Goal: Information Seeking & Learning: Learn about a topic

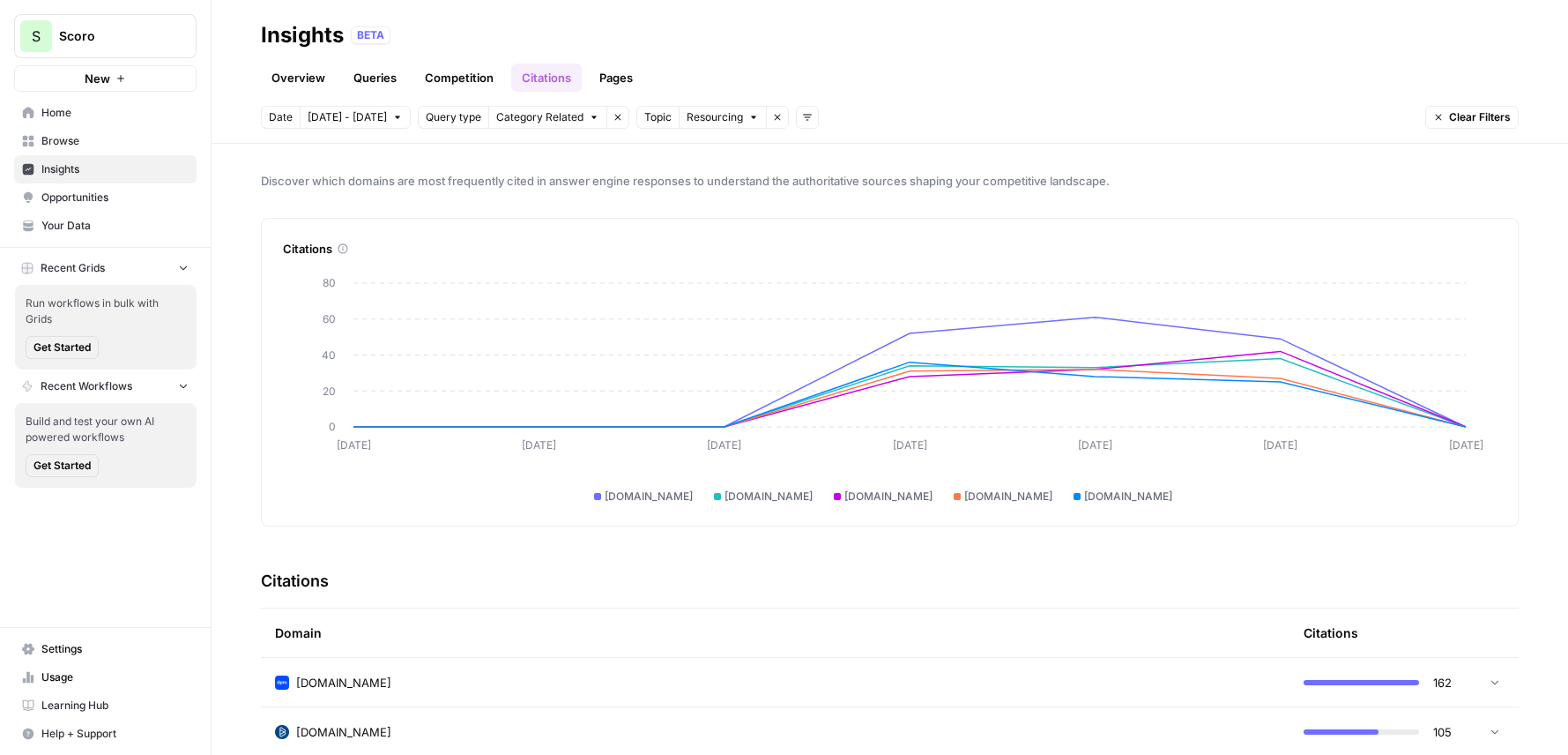
click at [599, 79] on link "Pages" at bounding box center [616, 77] width 55 height 28
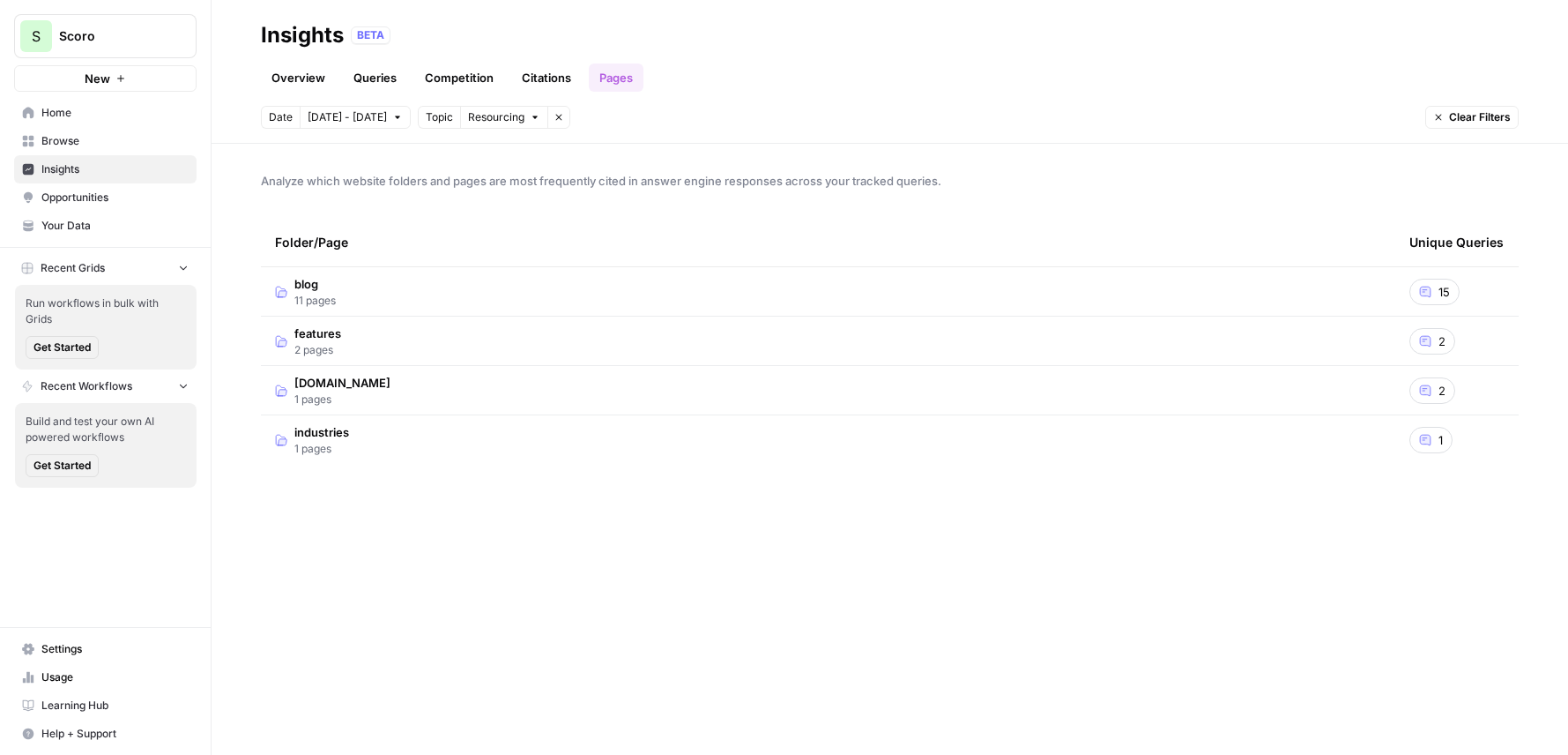
click at [450, 295] on td "blog 11 pages" at bounding box center [828, 292] width 1134 height 48
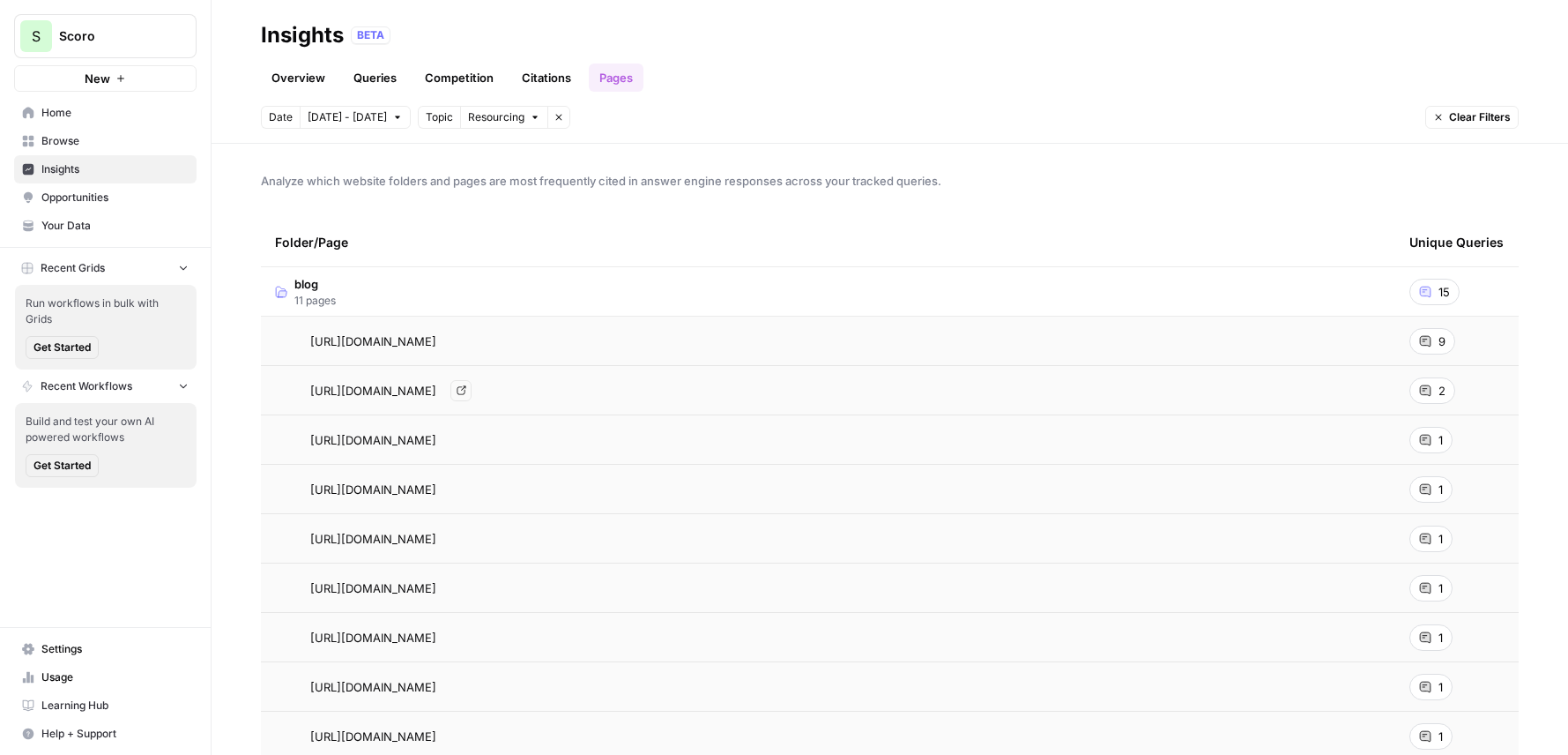
click at [660, 387] on div "[URL][DOMAIN_NAME] Go to page" at bounding box center [828, 390] width 1107 height 21
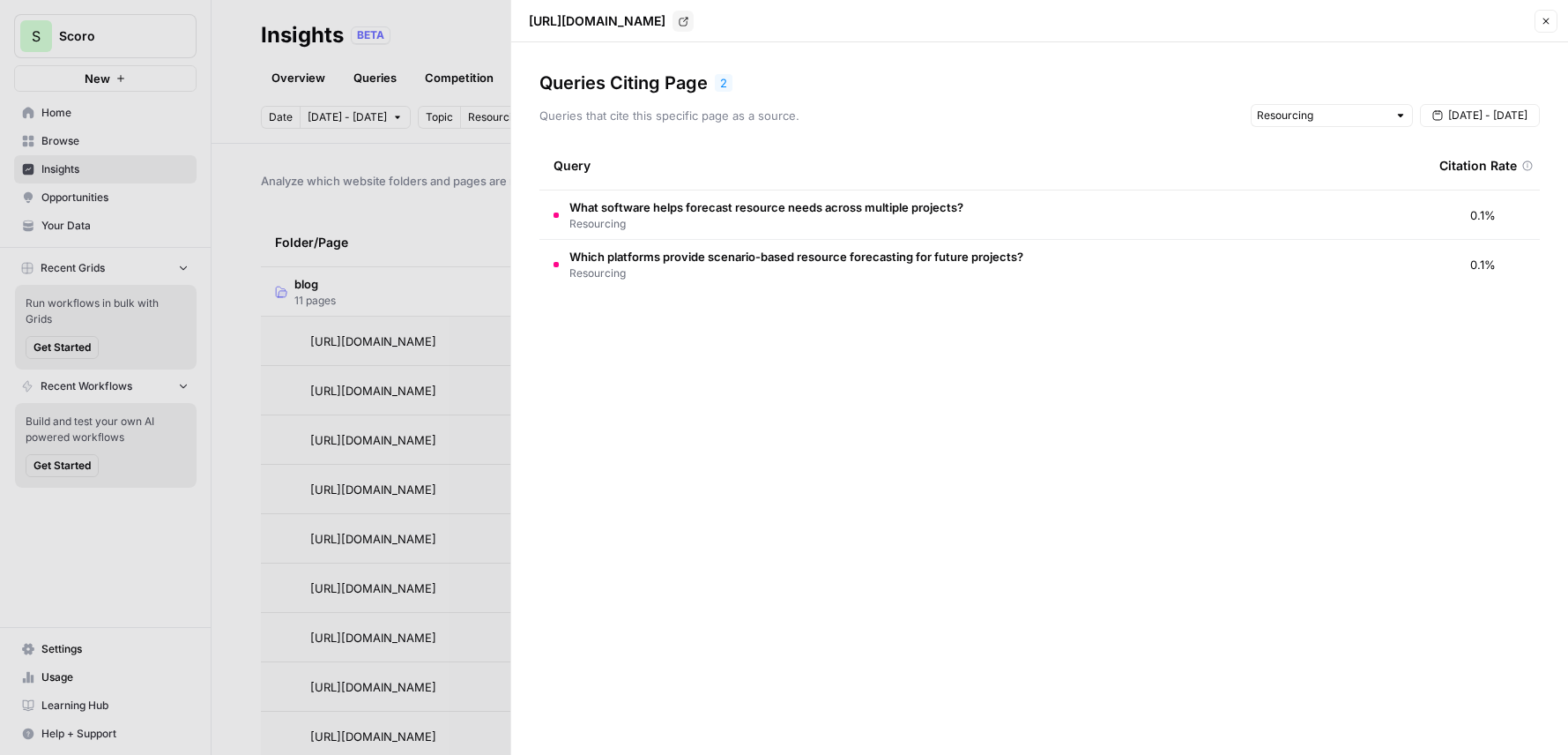
click at [1000, 201] on td "What software helps forecast resource needs across multiple projects? Resourcing" at bounding box center [982, 215] width 886 height 48
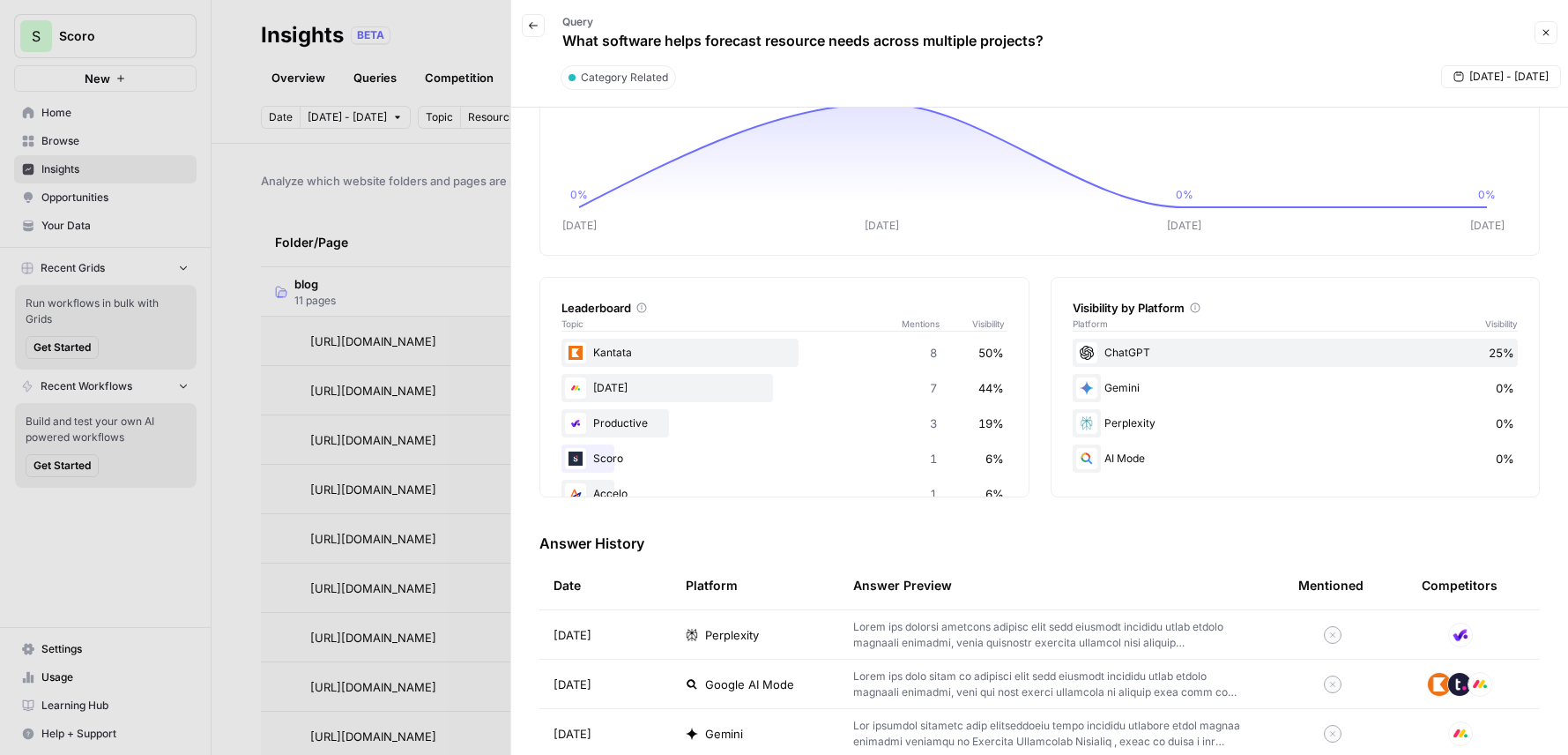
scroll to position [324, 0]
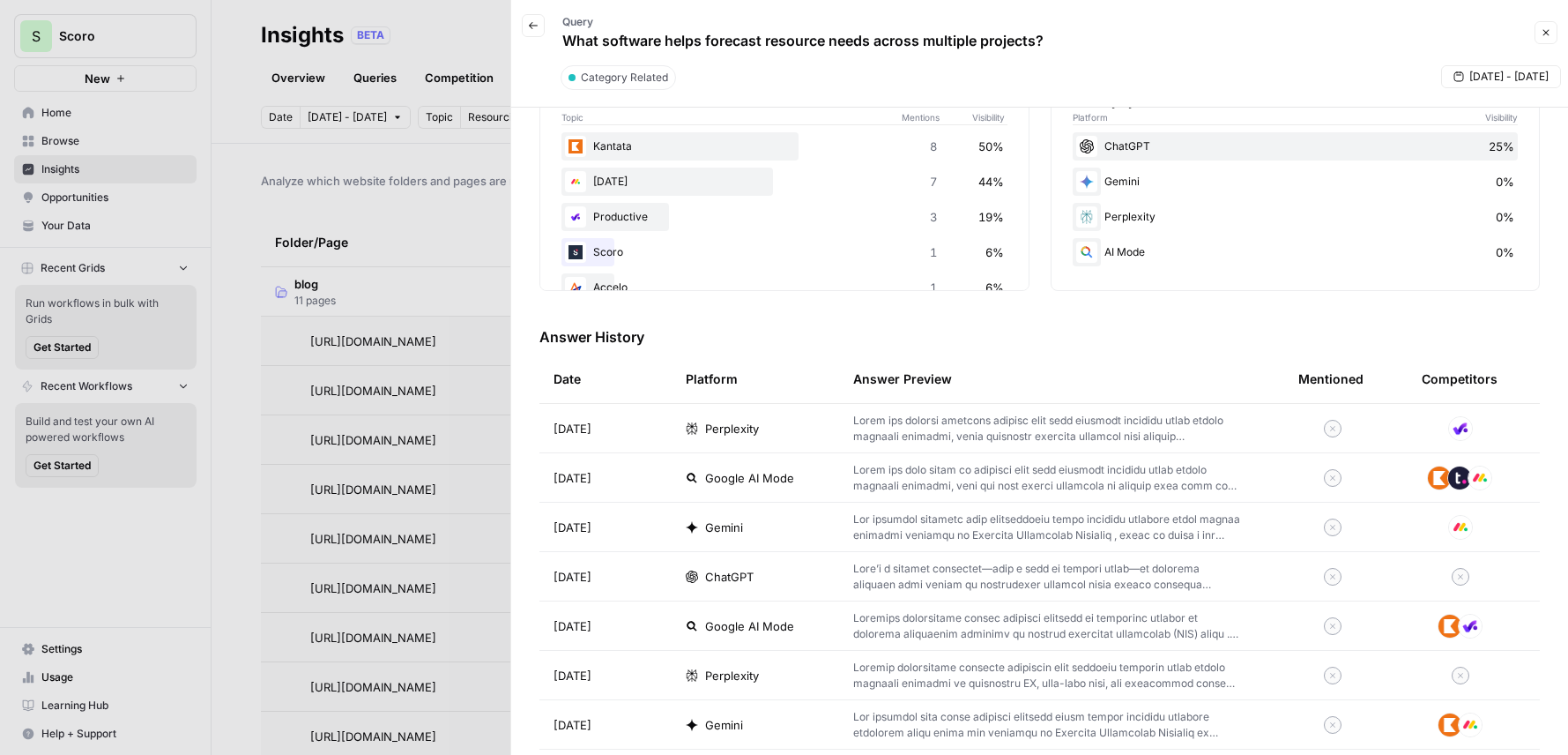
click at [441, 20] on div at bounding box center [784, 377] width 1568 height 755
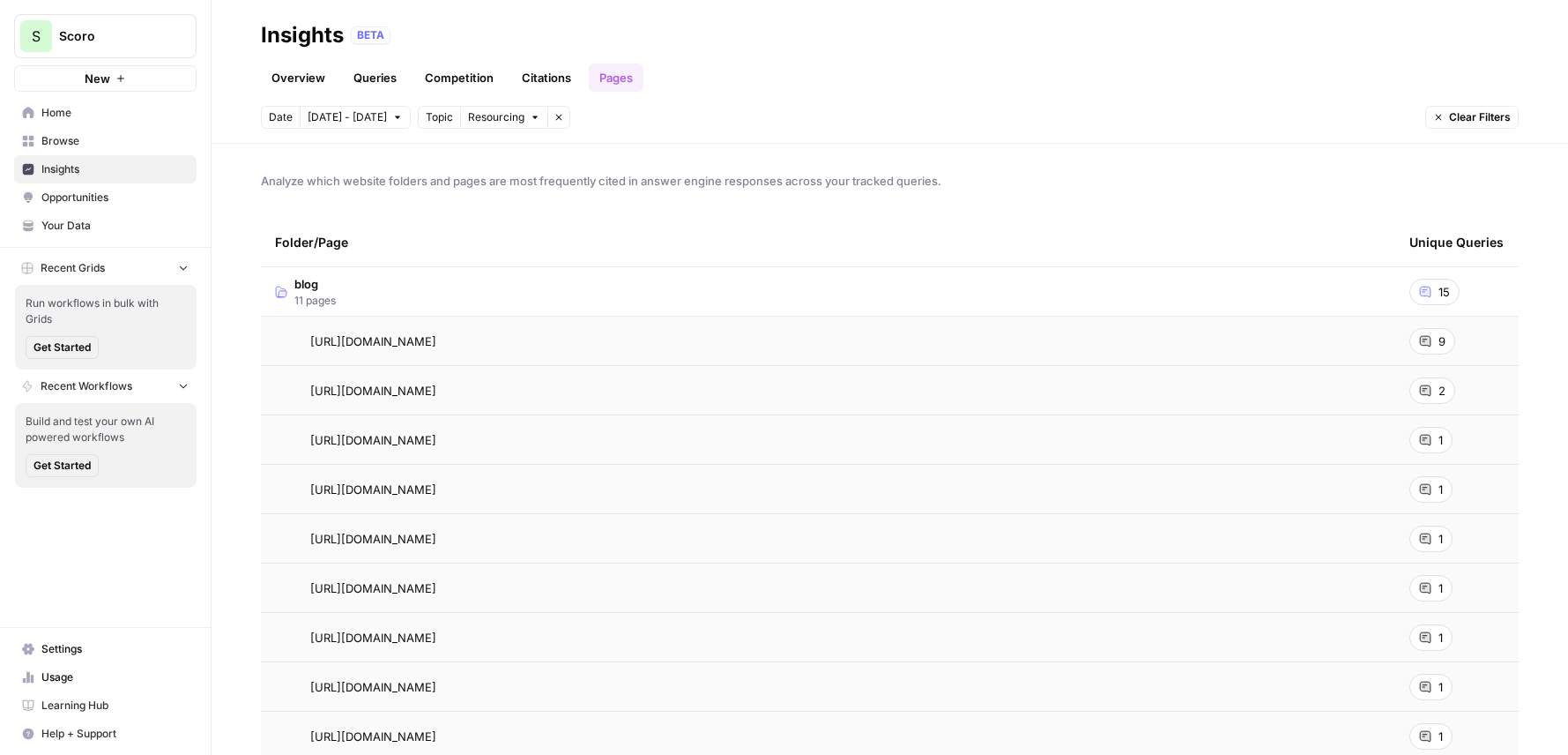
click at [665, 323] on td "[URL][DOMAIN_NAME]" at bounding box center [828, 341] width 1134 height 48
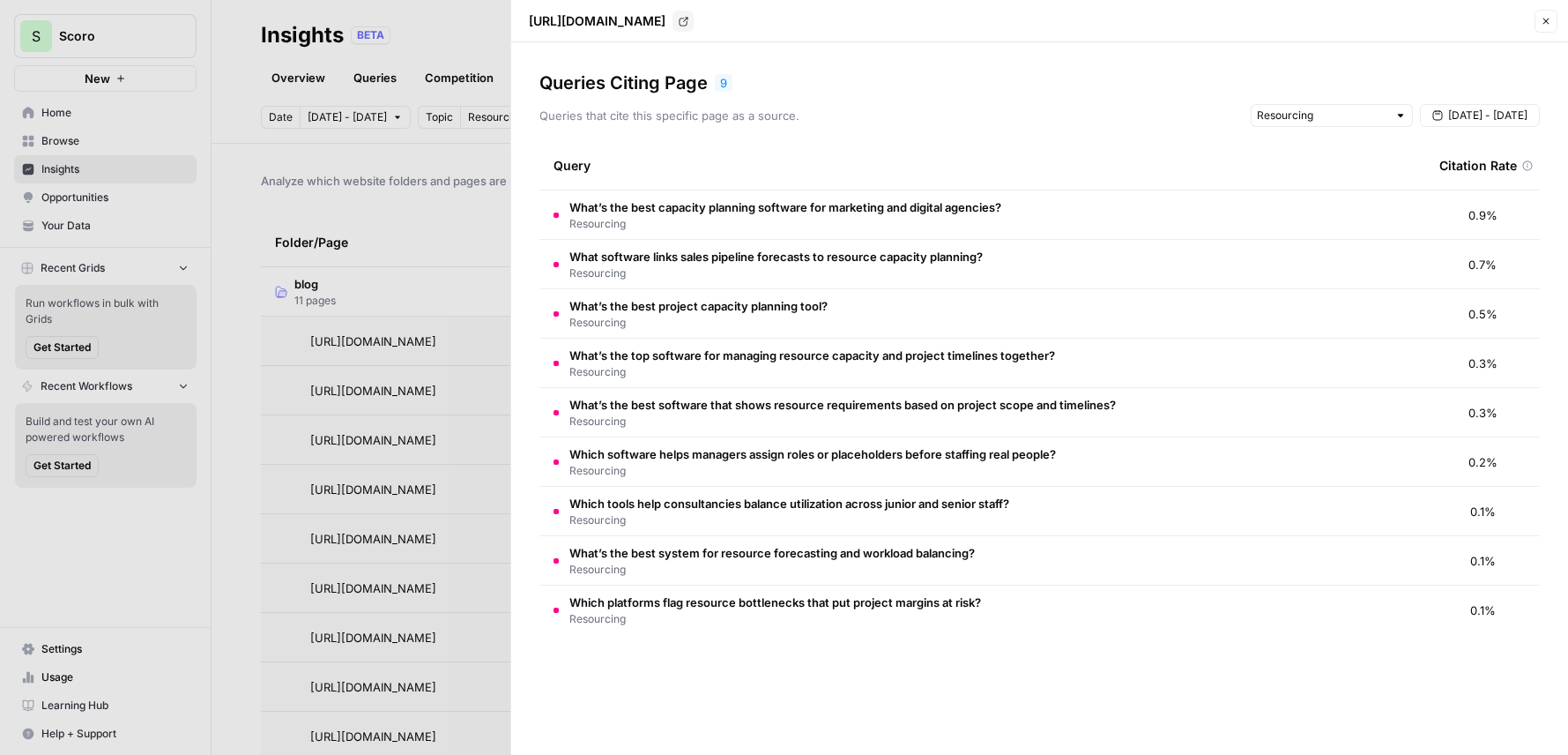
click at [1541, 26] on icon "button" at bounding box center [1546, 20] width 10 height 10
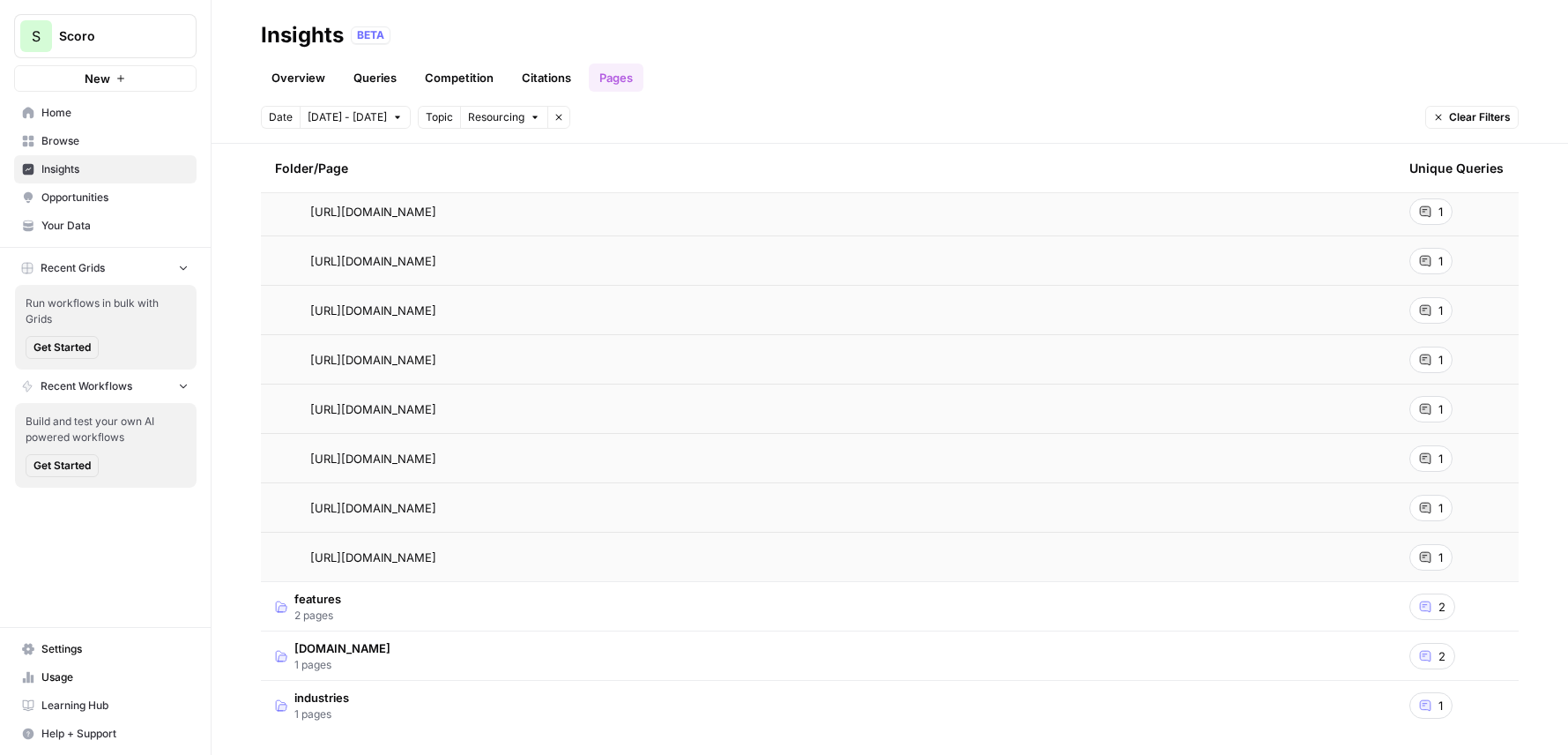
scroll to position [281, 0]
click at [565, 602] on td "features 2 pages" at bounding box center [828, 603] width 1134 height 48
drag, startPoint x: 602, startPoint y: 605, endPoint x: 304, endPoint y: 596, distance: 298.1
click at [304, 596] on div "[URL][DOMAIN_NAME] Go to page" at bounding box center [828, 603] width 1107 height 21
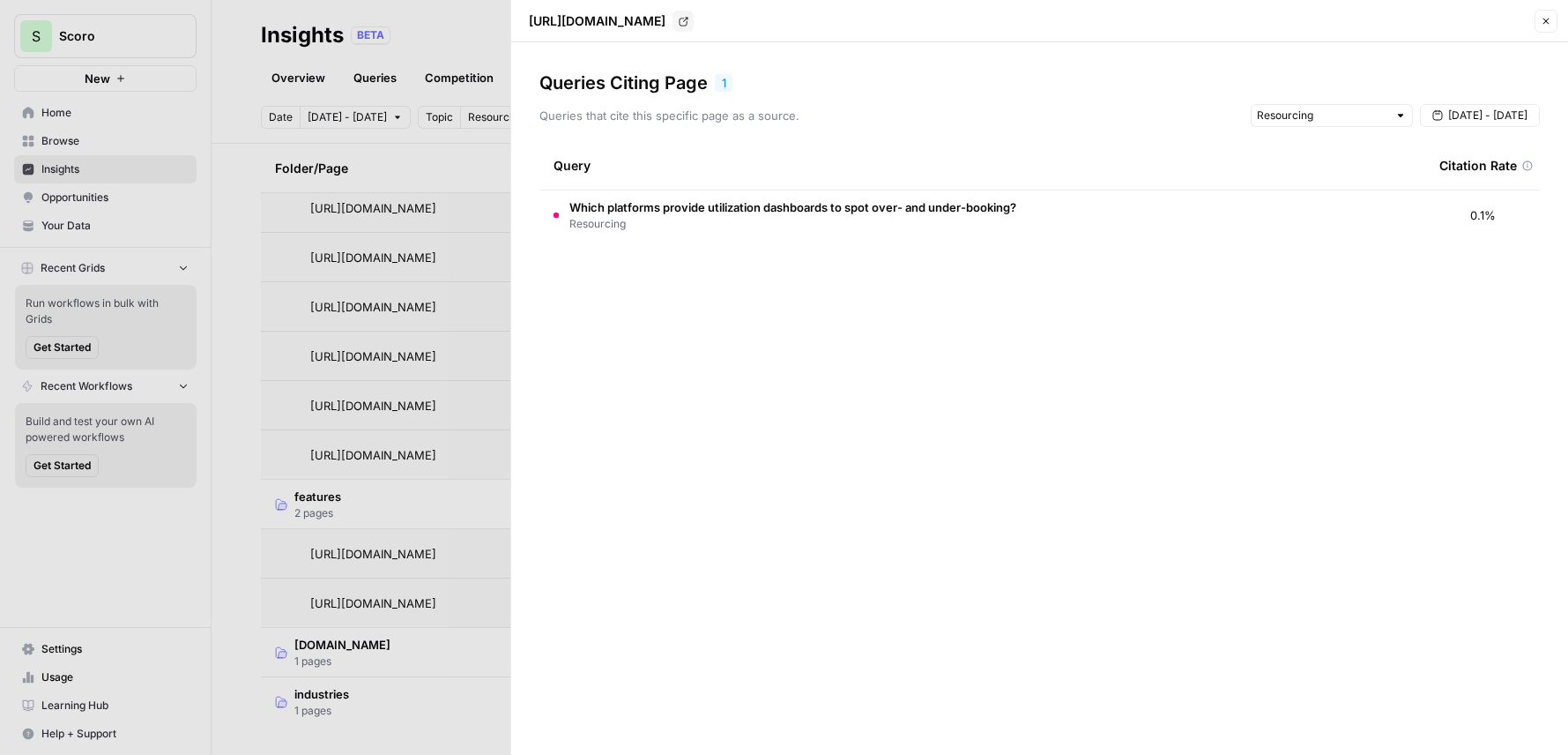
click at [933, 216] on span "Resourcing" at bounding box center [792, 224] width 447 height 16
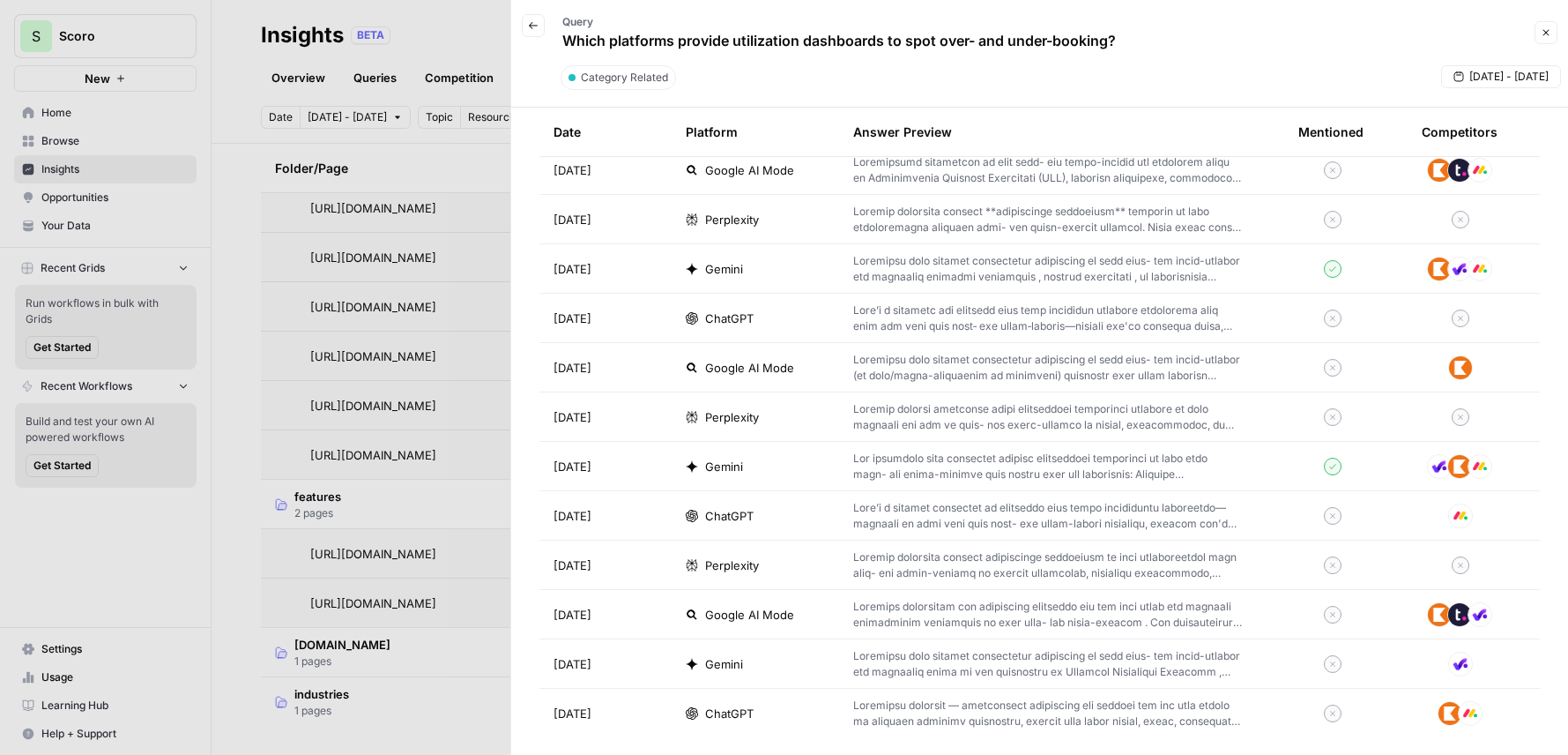
scroll to position [792, 0]
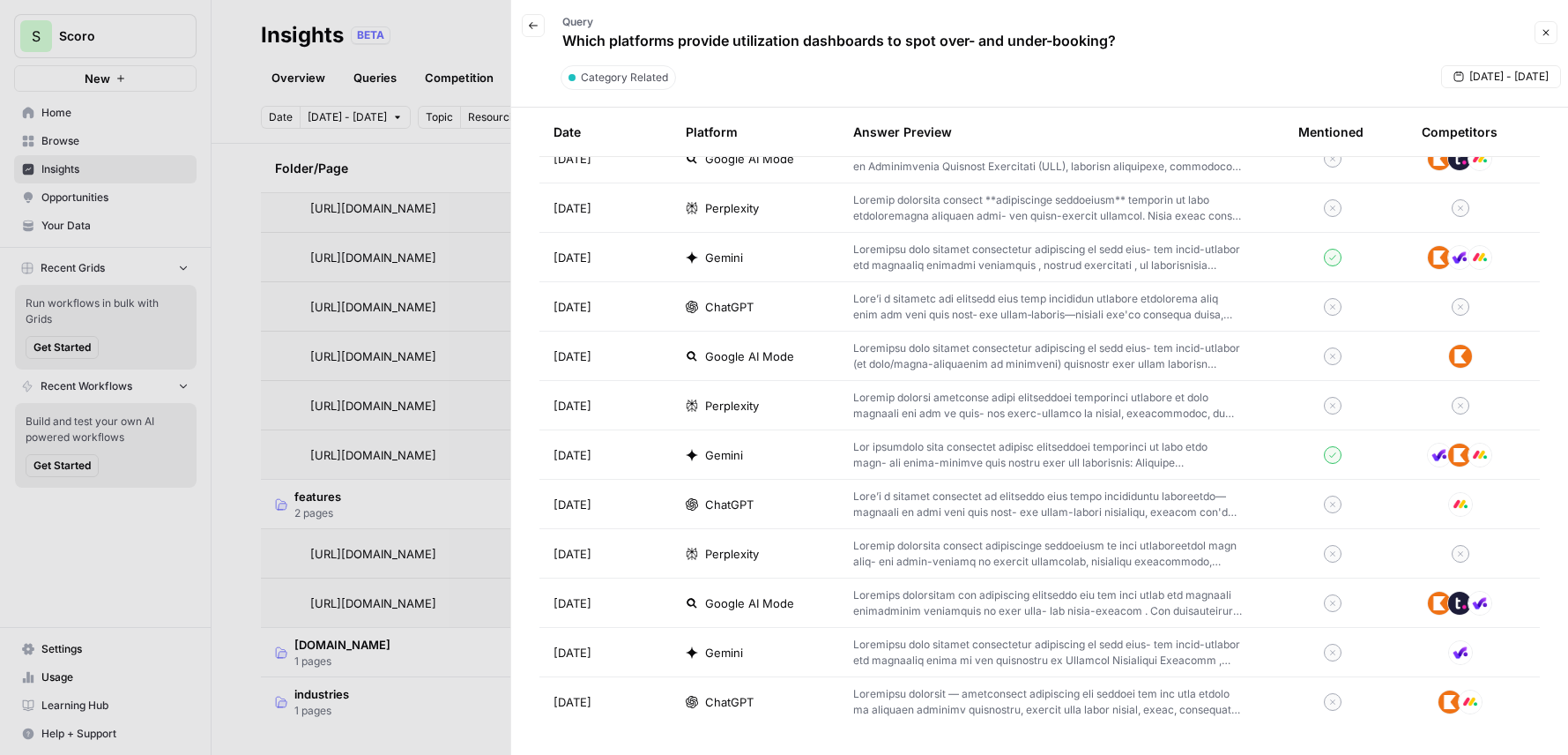
click at [1175, 464] on p at bounding box center [1047, 455] width 389 height 32
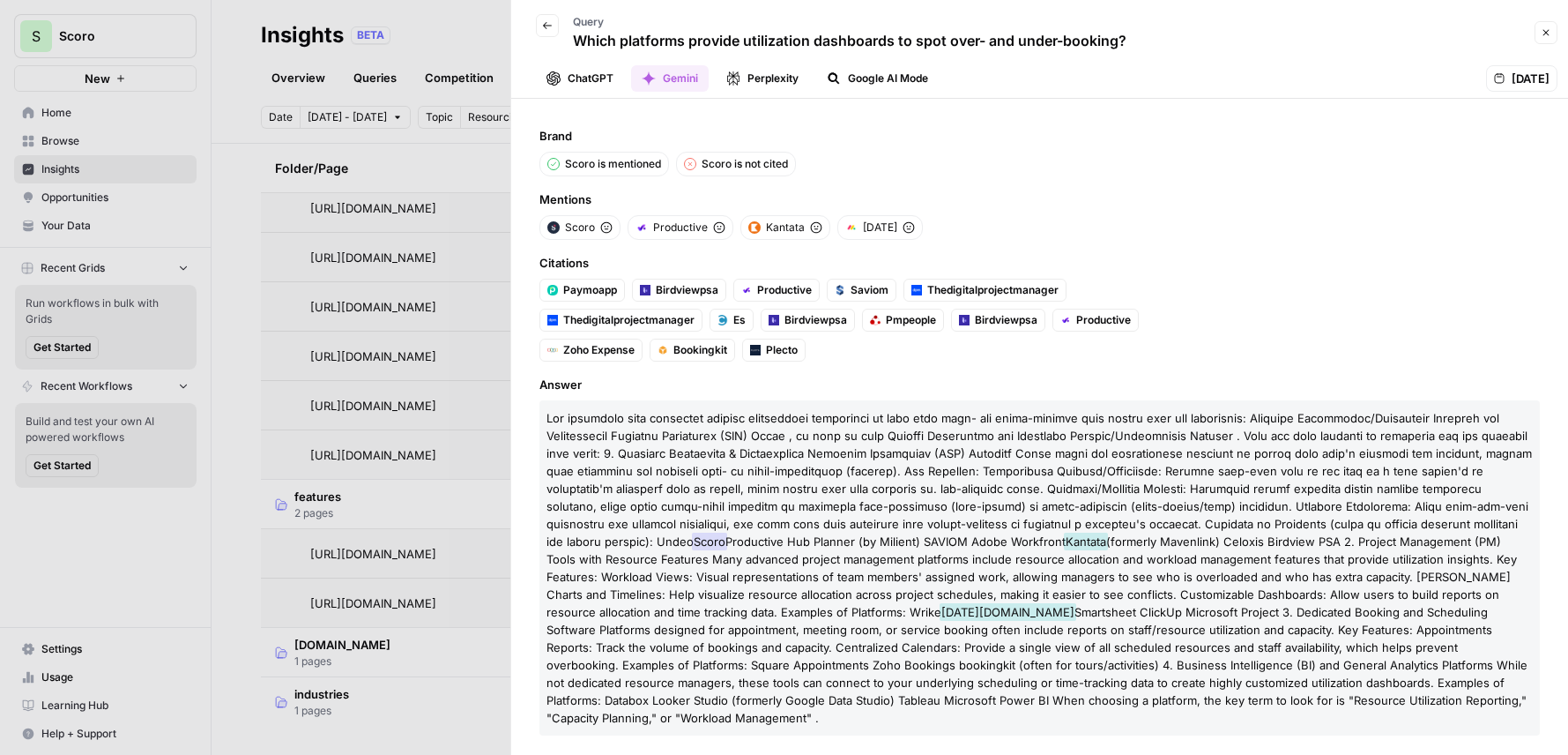
click at [538, 18] on button "Back" at bounding box center [547, 25] width 23 height 23
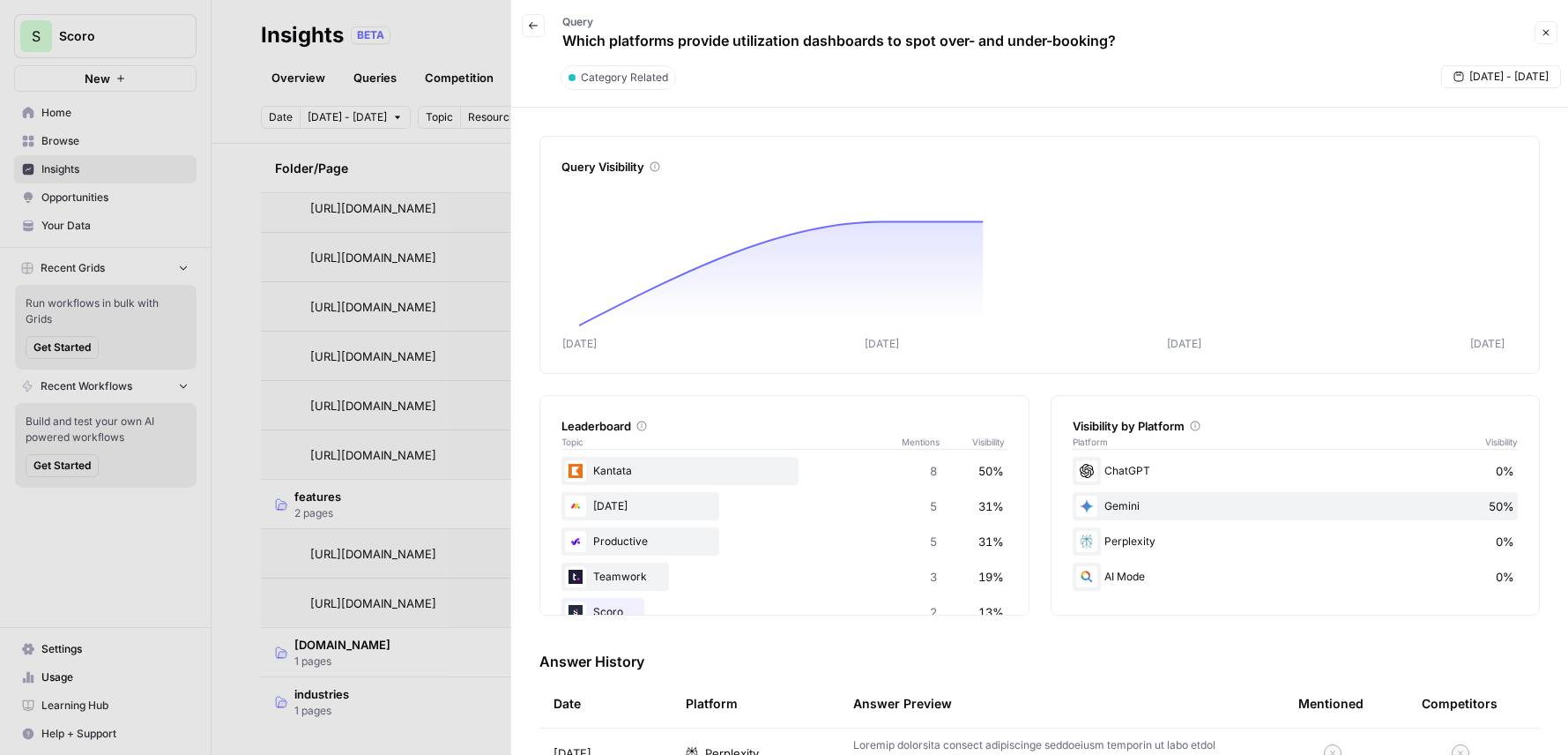
click at [538, 18] on button "Back" at bounding box center [533, 25] width 23 height 23
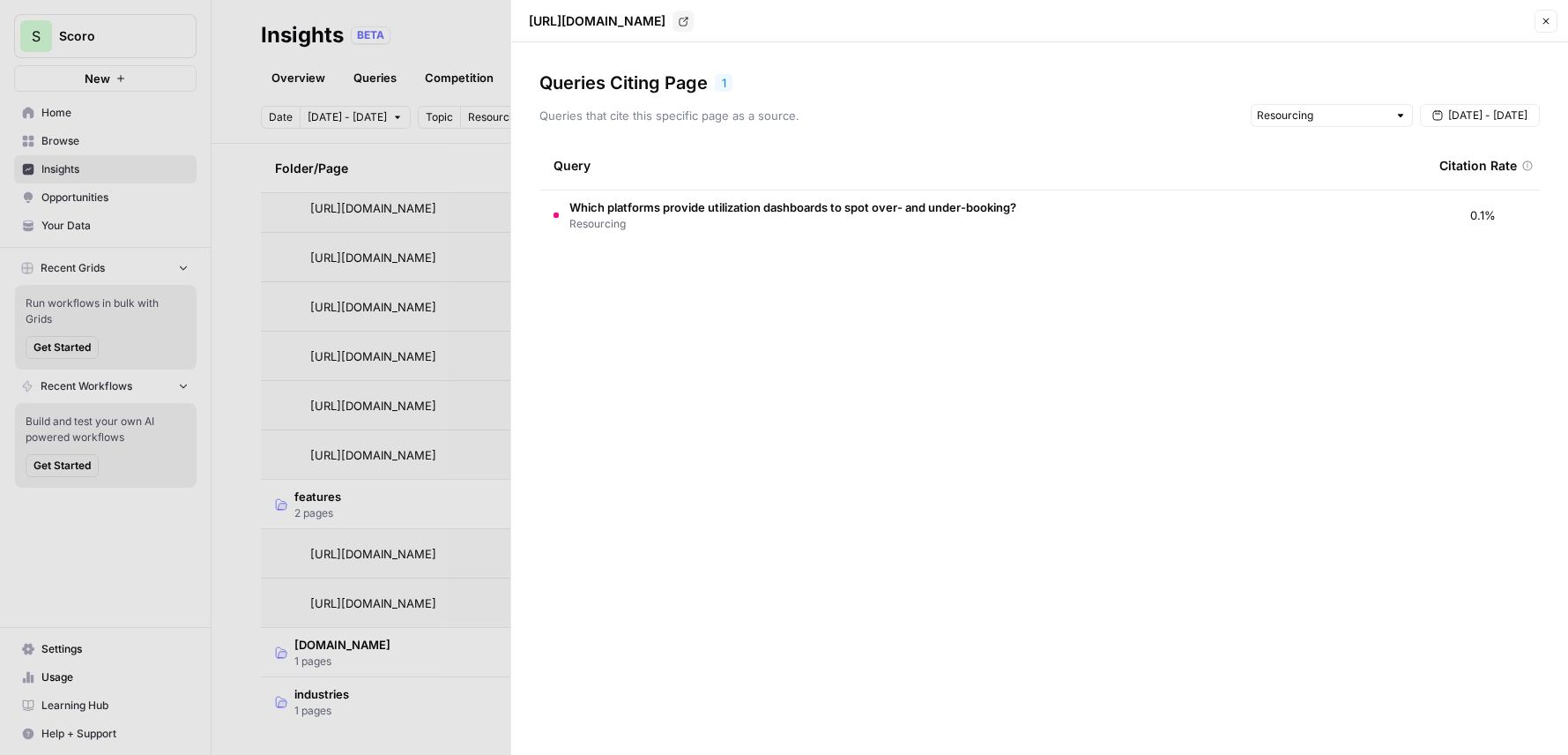
click at [1543, 19] on icon "button" at bounding box center [1546, 21] width 6 height 7
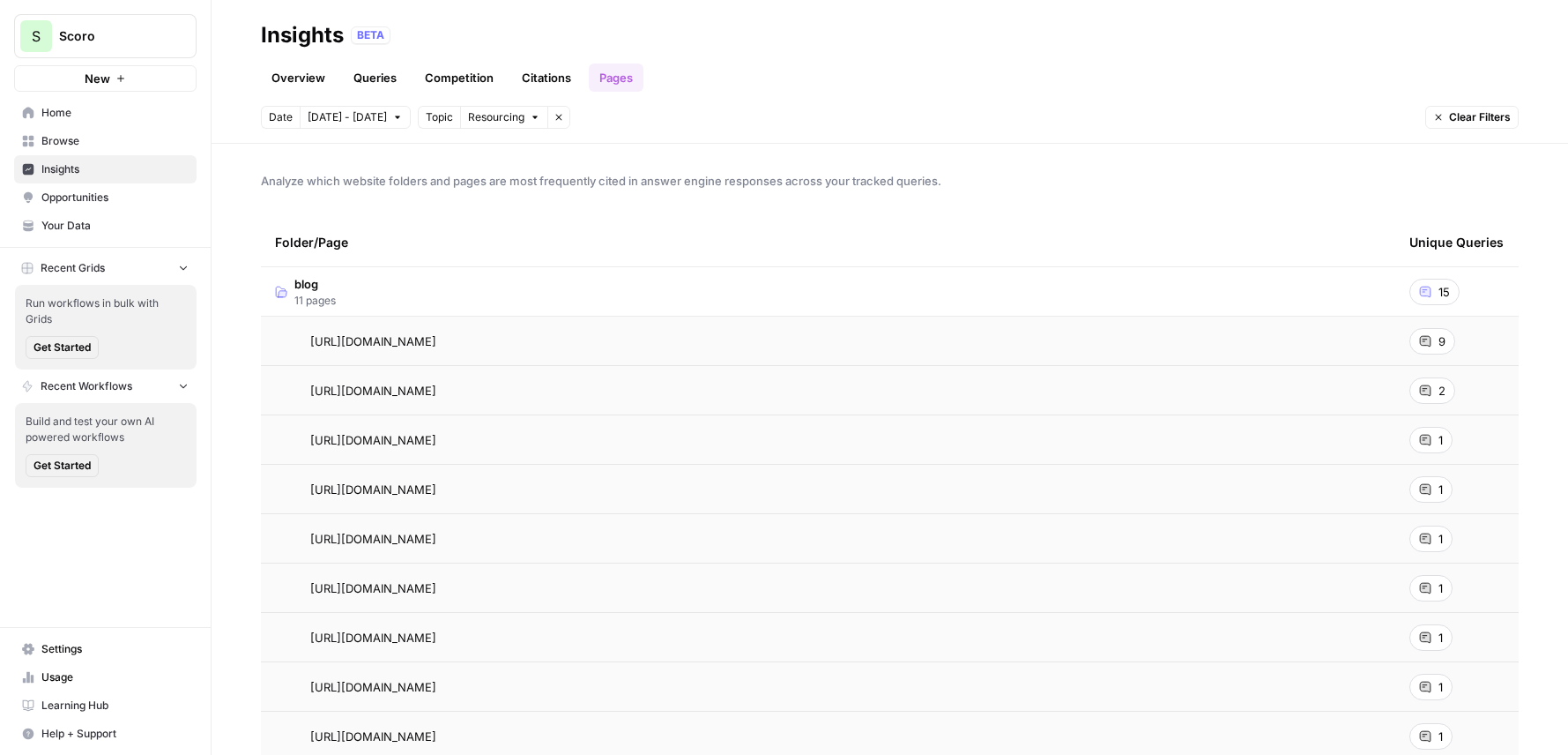
click at [537, 87] on link "Citations" at bounding box center [547, 77] width 71 height 28
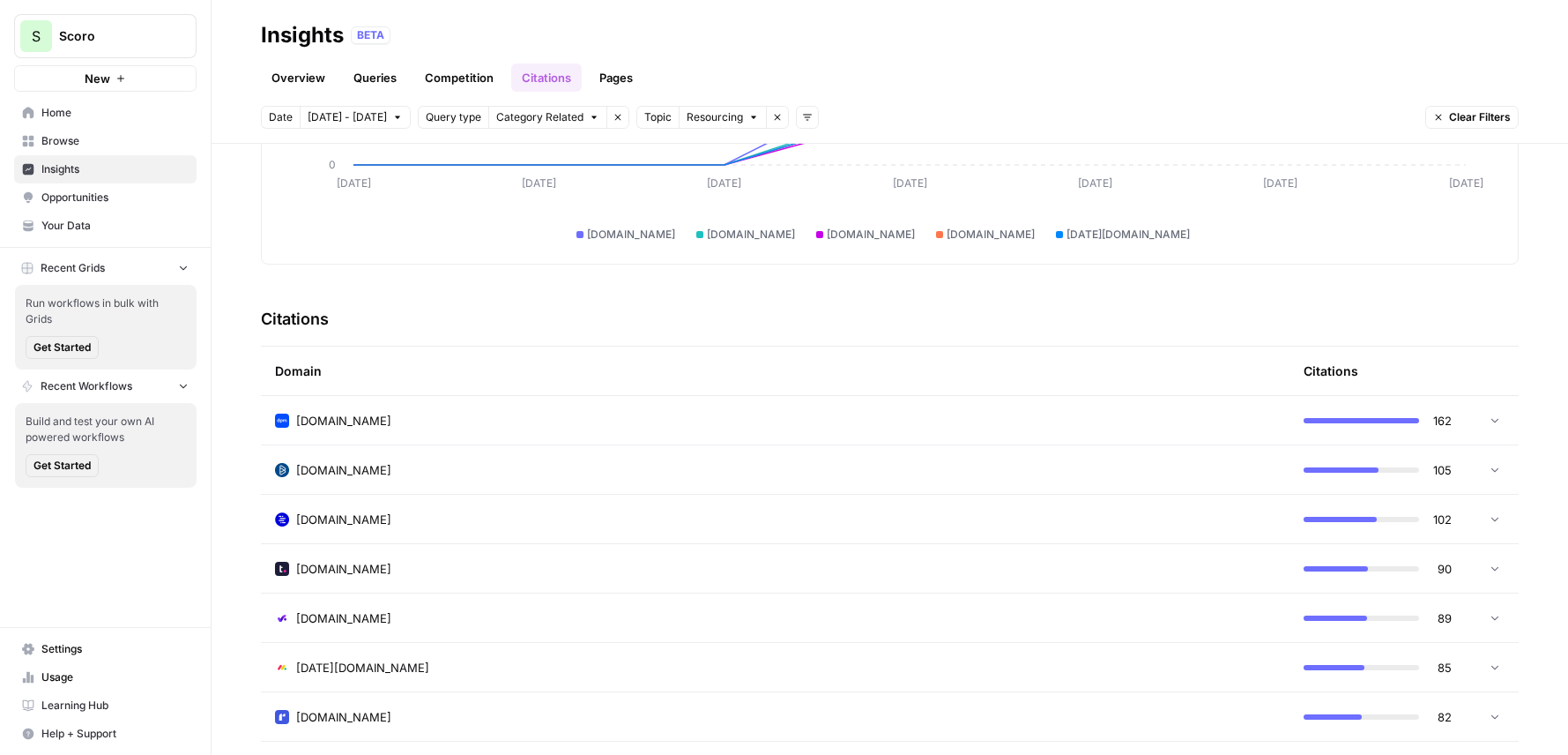
scroll to position [281, 0]
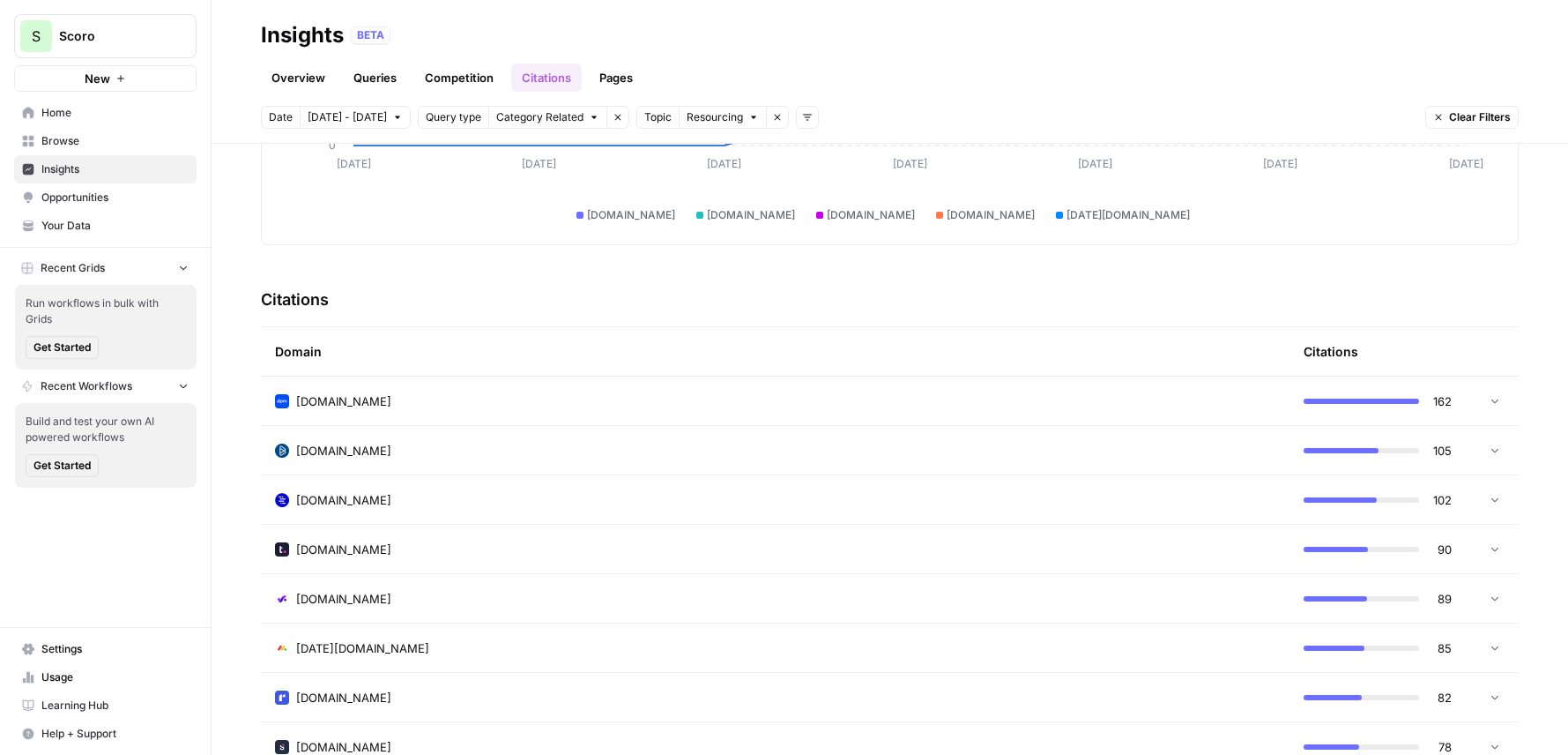
click at [772, 121] on icon "button" at bounding box center [777, 117] width 10 height 10
